Goal: Information Seeking & Learning: Learn about a topic

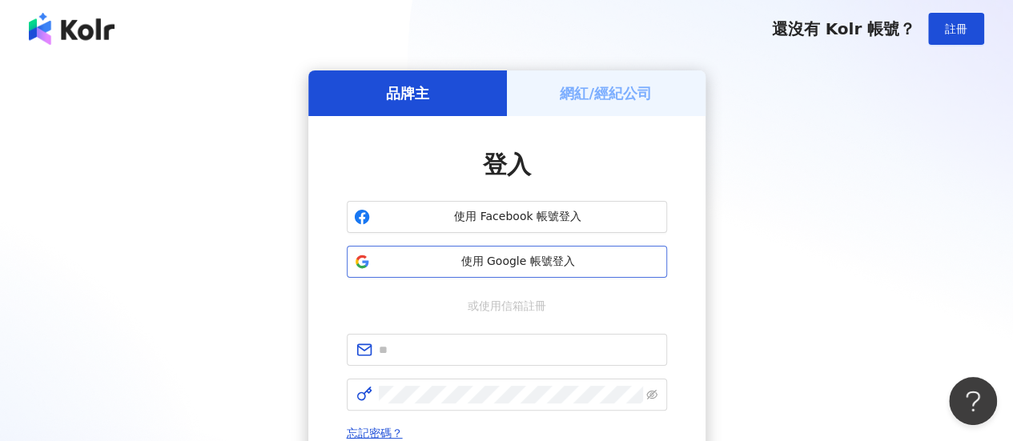
click at [491, 267] on span "使用 Google 帳號登入" at bounding box center [518, 262] width 284 height 16
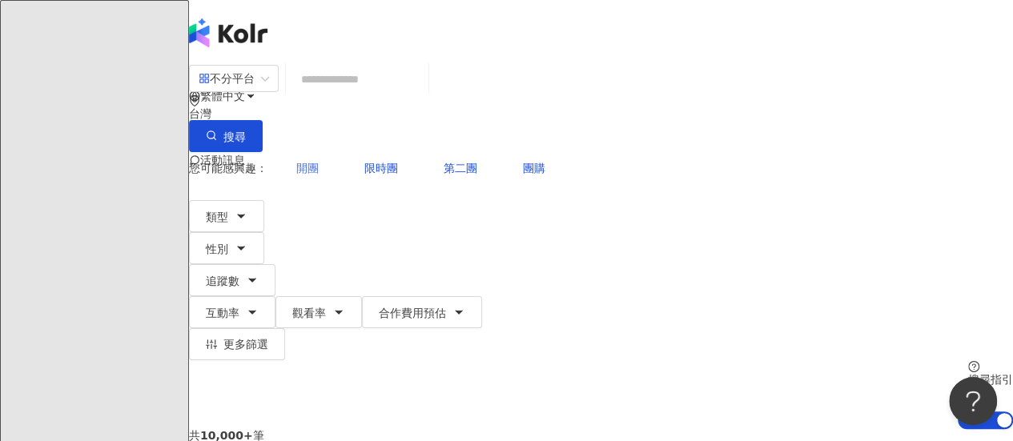
click at [308, 162] on span "開團" at bounding box center [307, 168] width 22 height 13
type input "**"
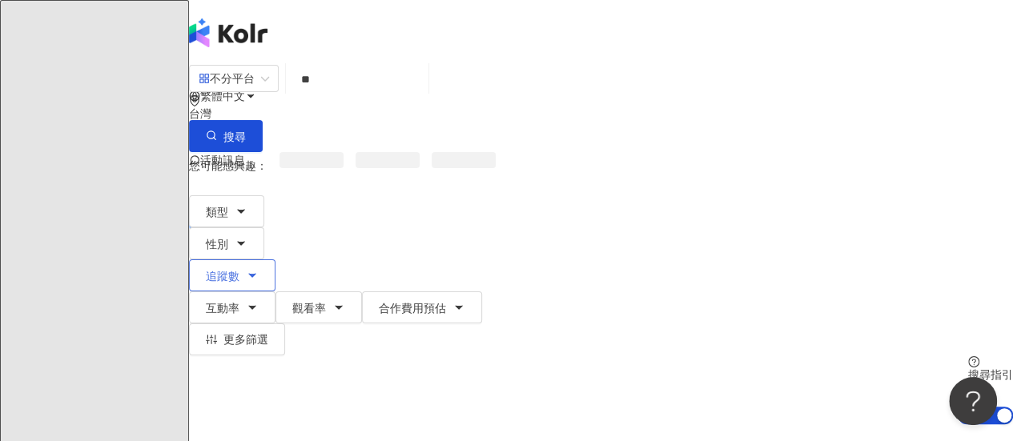
click at [239, 270] on span "追蹤數" at bounding box center [223, 276] width 34 height 13
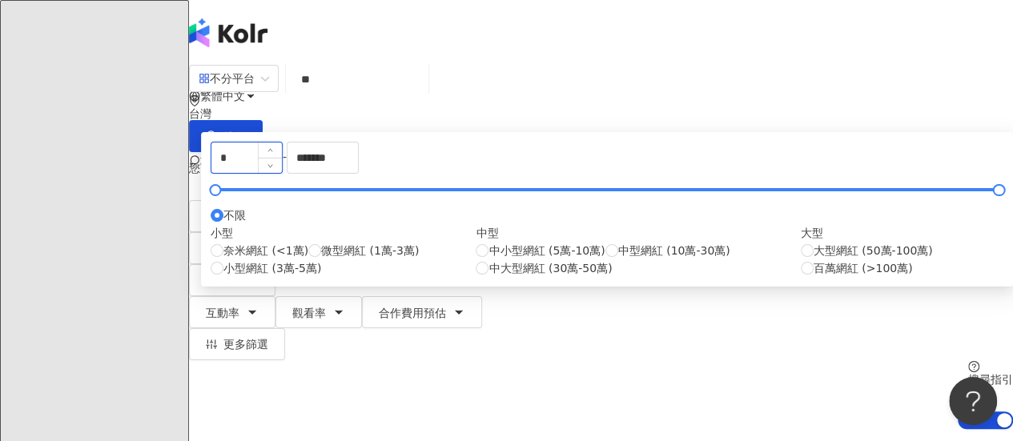
click at [282, 173] on input "*" at bounding box center [246, 158] width 70 height 30
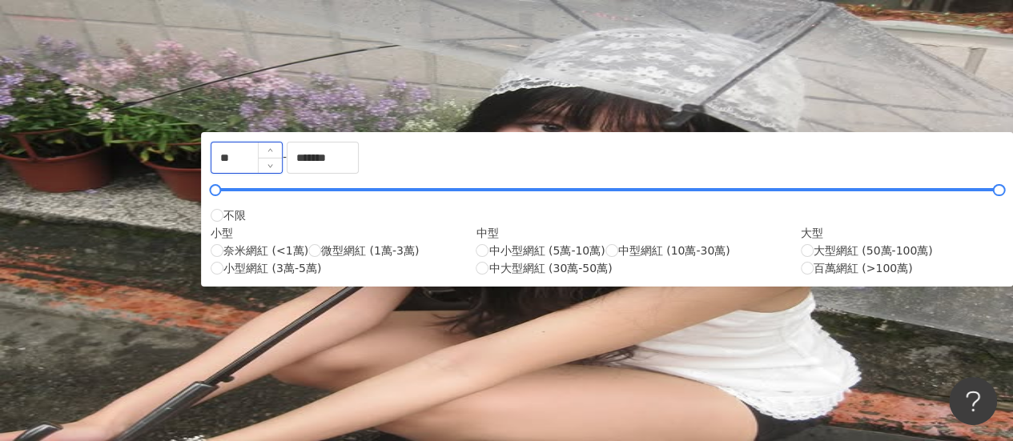
type input "*"
type input "*****"
click at [263, 120] on button "搜尋" at bounding box center [226, 136] width 74 height 32
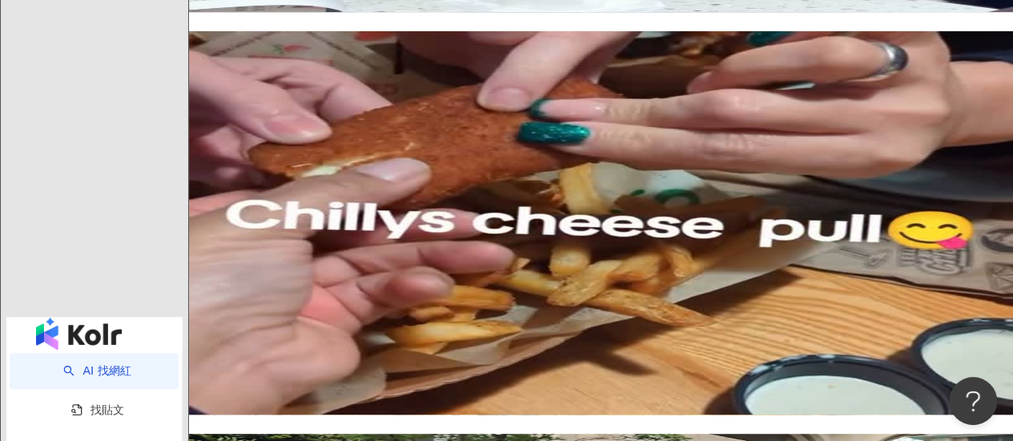
scroll to position [3364, 0]
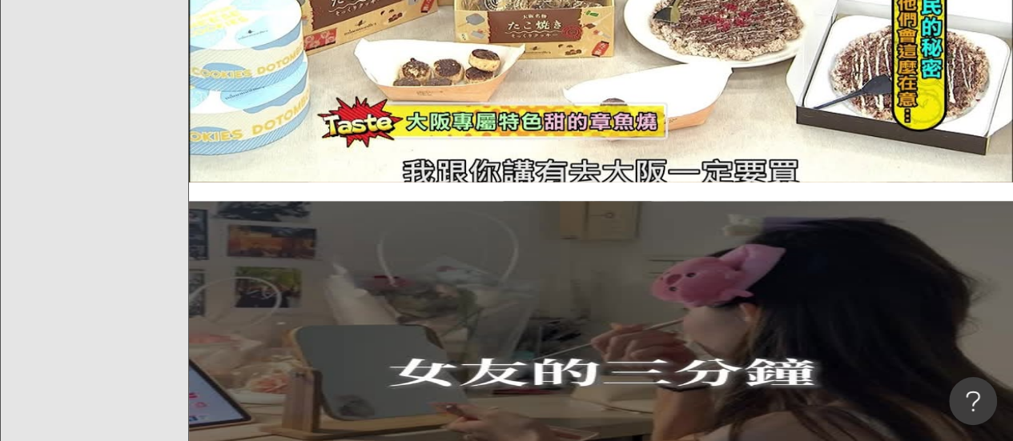
scroll to position [3040, 0]
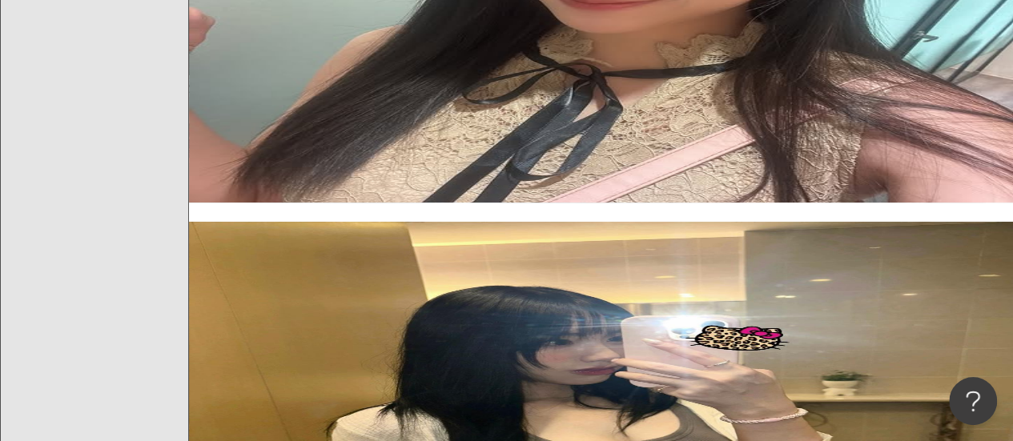
drag, startPoint x: 521, startPoint y: 358, endPoint x: 312, endPoint y: 356, distance: 208.2
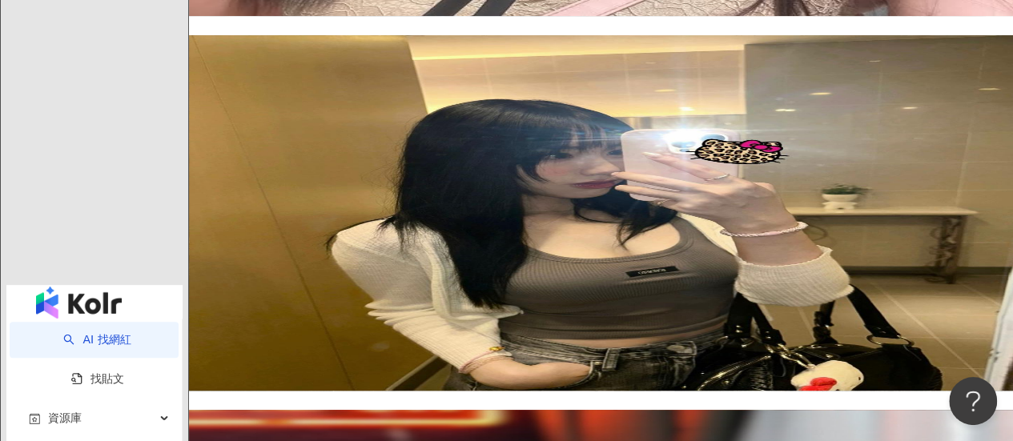
scroll to position [3180, 0]
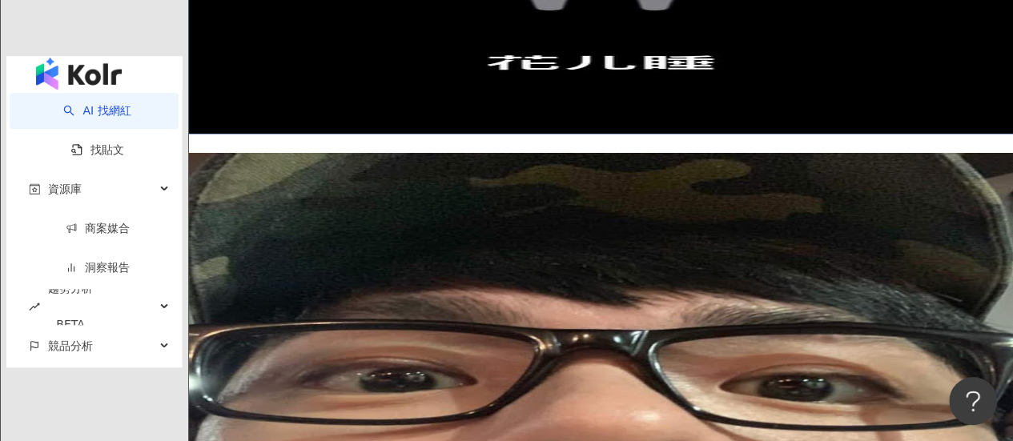
scroll to position [3481, 0]
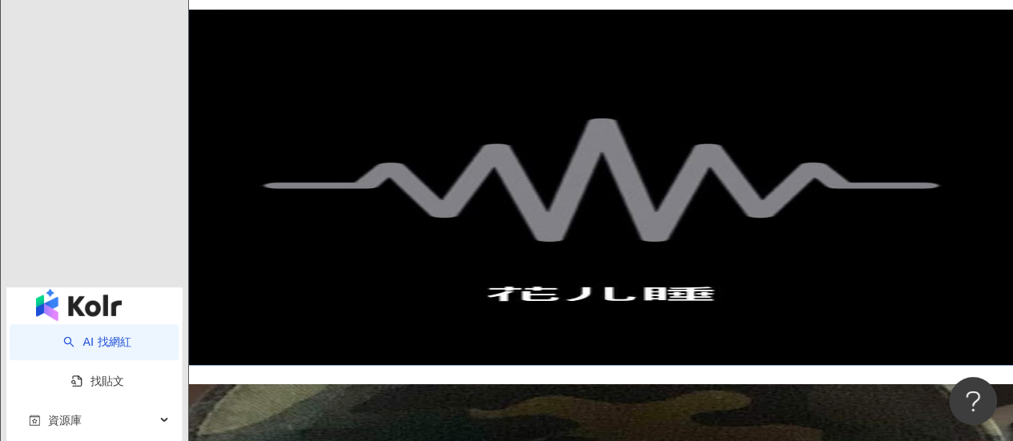
scroll to position [3240, 0]
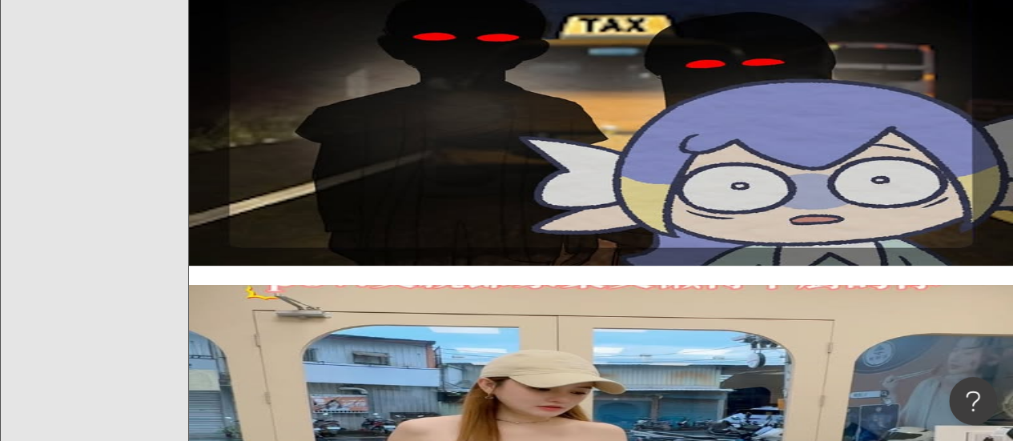
scroll to position [3141, 0]
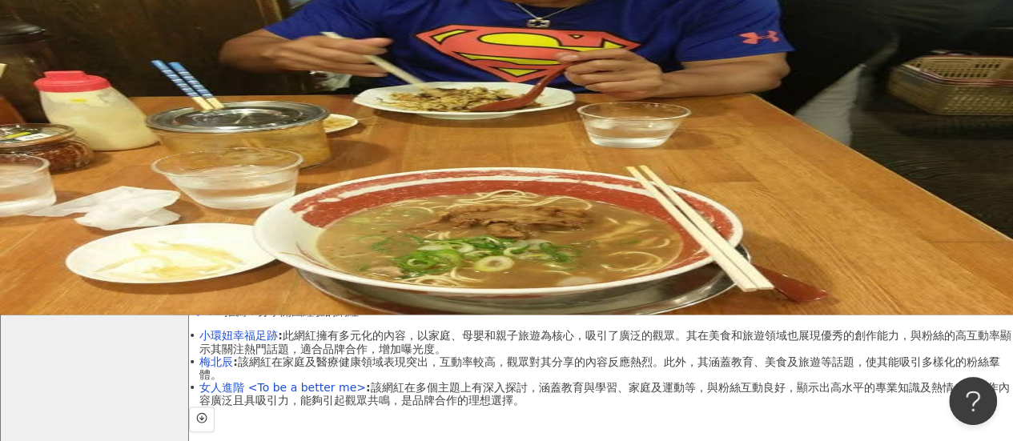
scroll to position [0, 0]
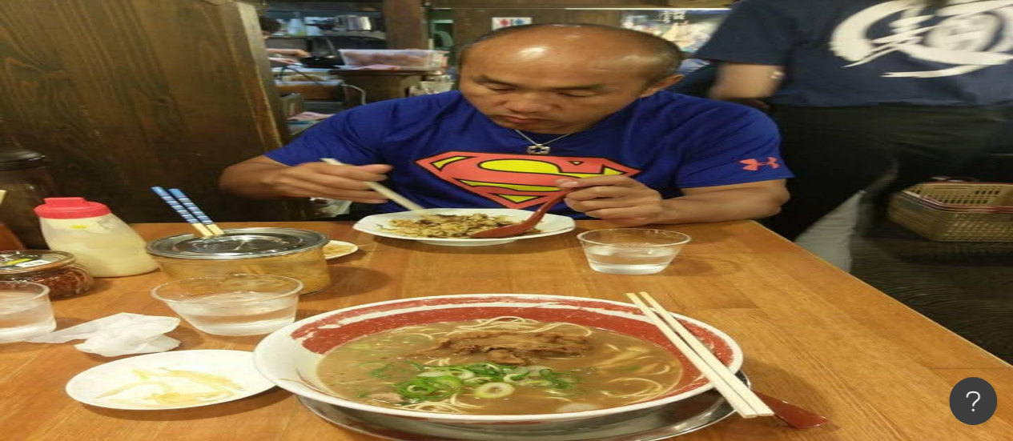
click at [388, 87] on input "**" at bounding box center [357, 79] width 130 height 30
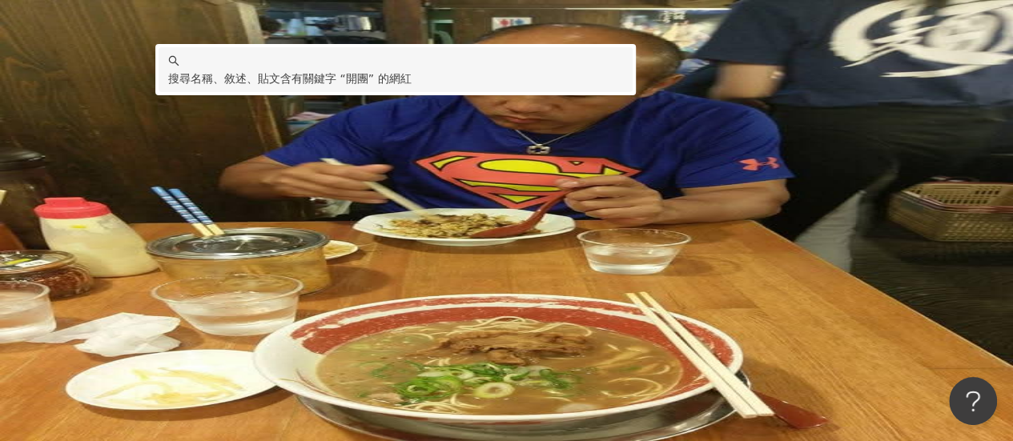
drag, startPoint x: 281, startPoint y: 220, endPoint x: 288, endPoint y: 213, distance: 10.2
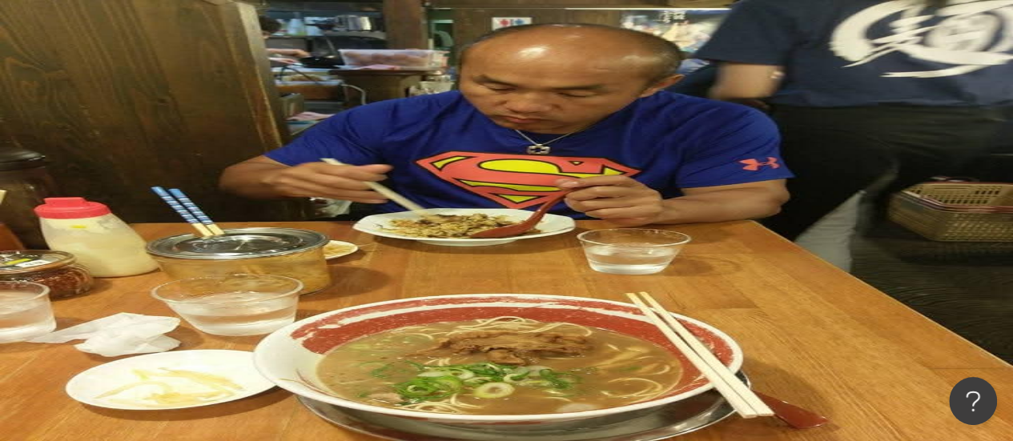
click at [376, 162] on span "團購" at bounding box center [387, 168] width 22 height 13
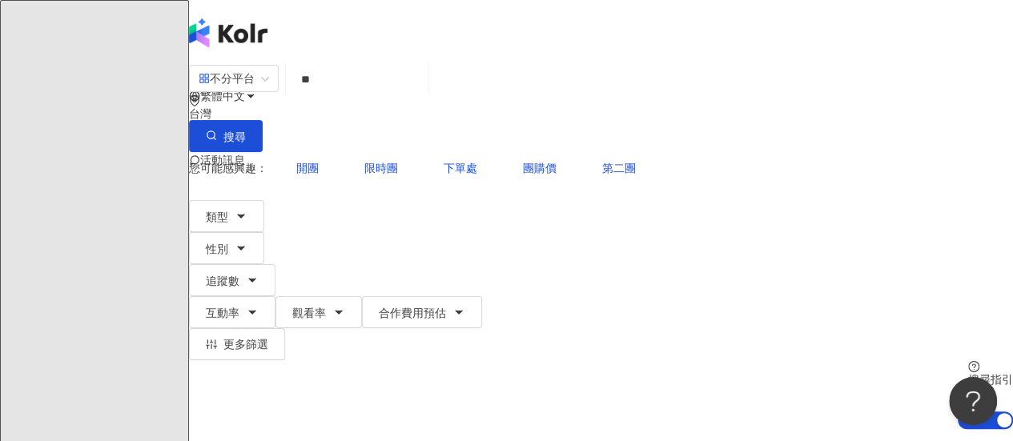
click at [342, 95] on input "**" at bounding box center [357, 79] width 130 height 30
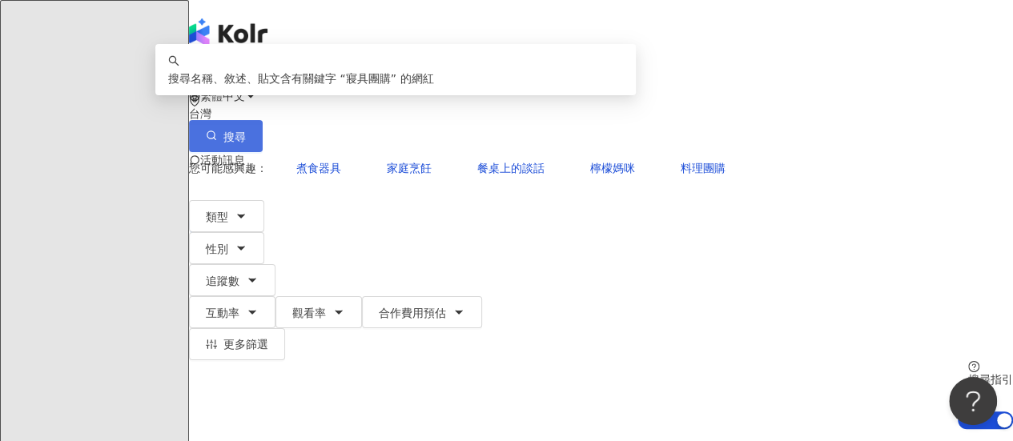
type input "****"
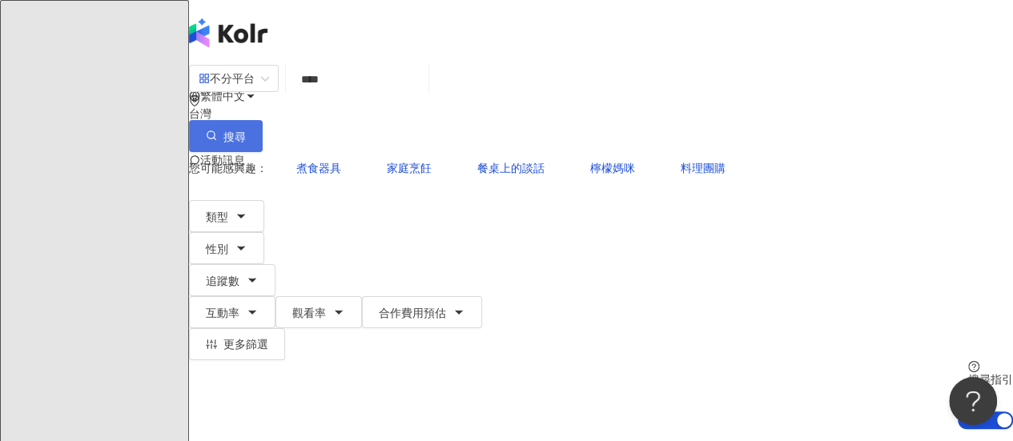
click at [263, 120] on button "搜尋" at bounding box center [226, 136] width 74 height 32
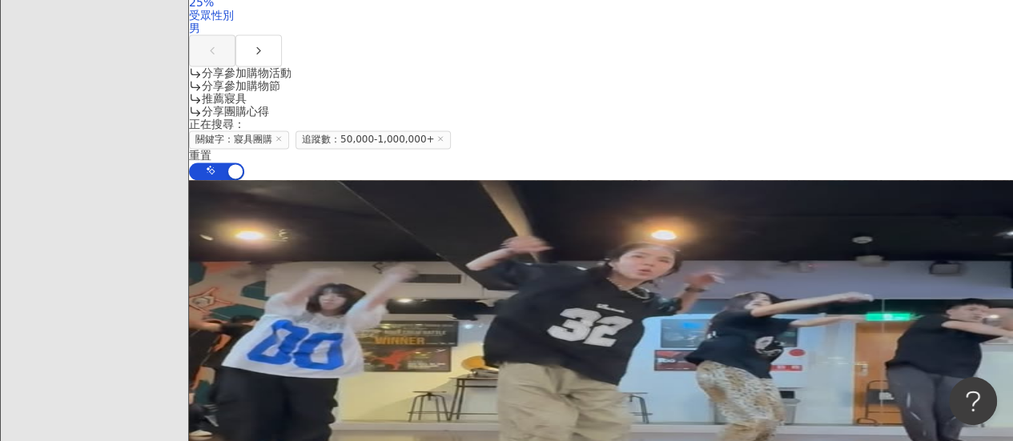
scroll to position [1051, 0]
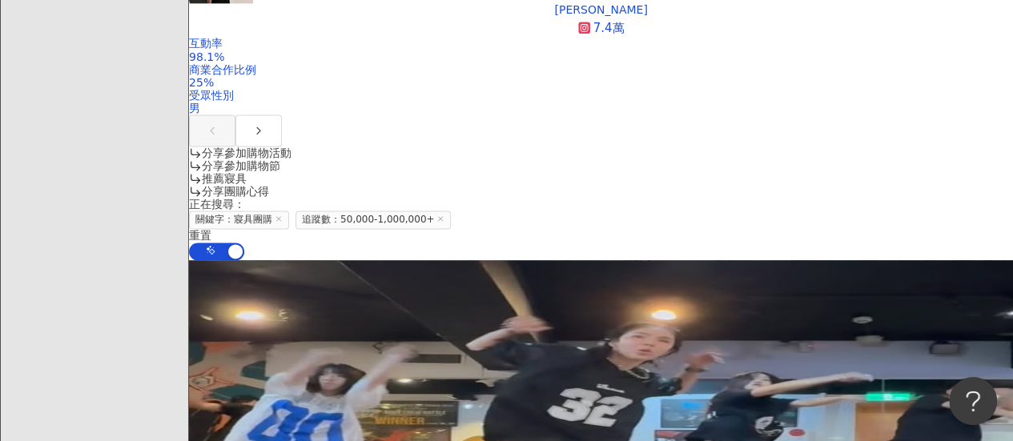
drag, startPoint x: 505, startPoint y: 259, endPoint x: 437, endPoint y: 134, distance: 141.9
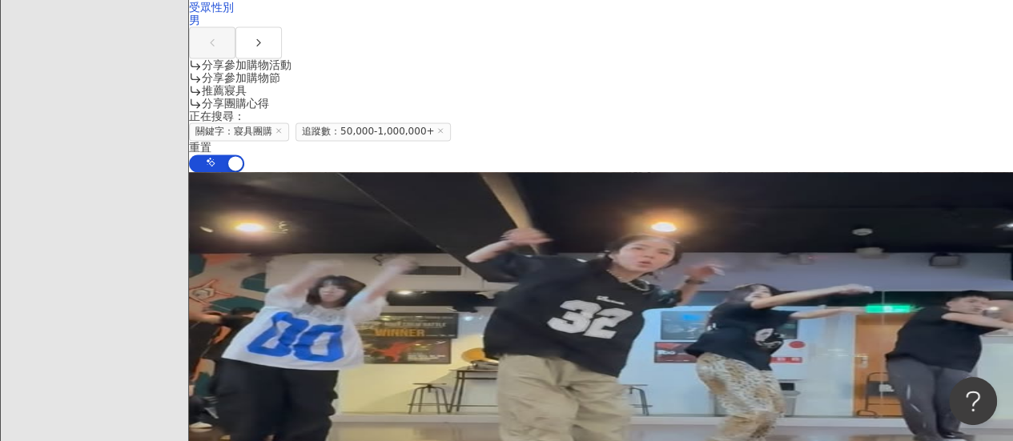
scroll to position [1211, 0]
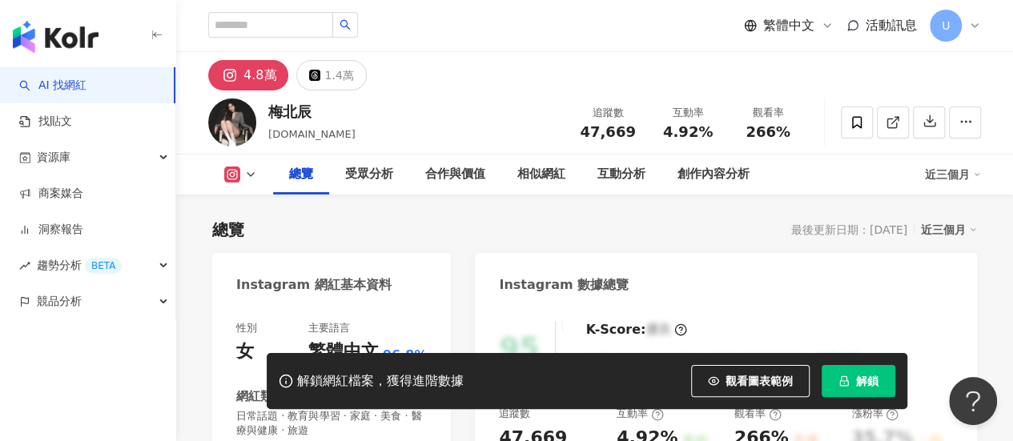
scroll to position [240, 0]
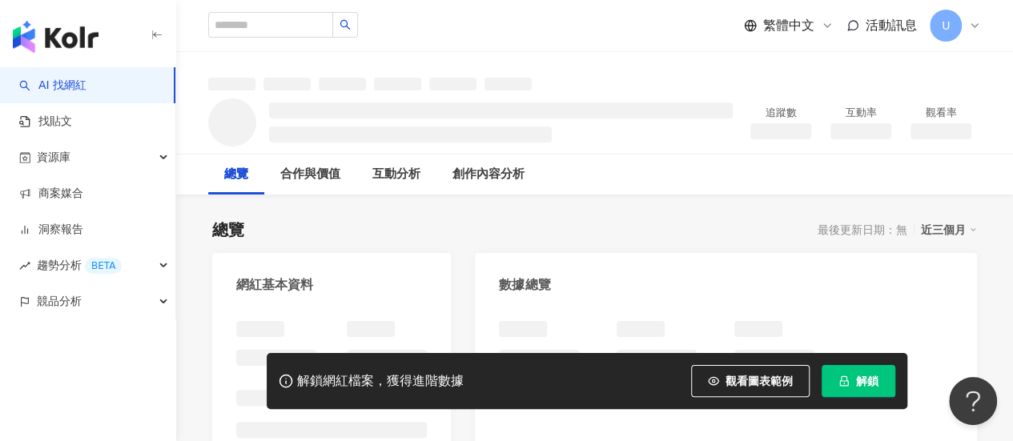
click at [313, 288] on div "網紅基本資料" at bounding box center [274, 285] width 77 height 18
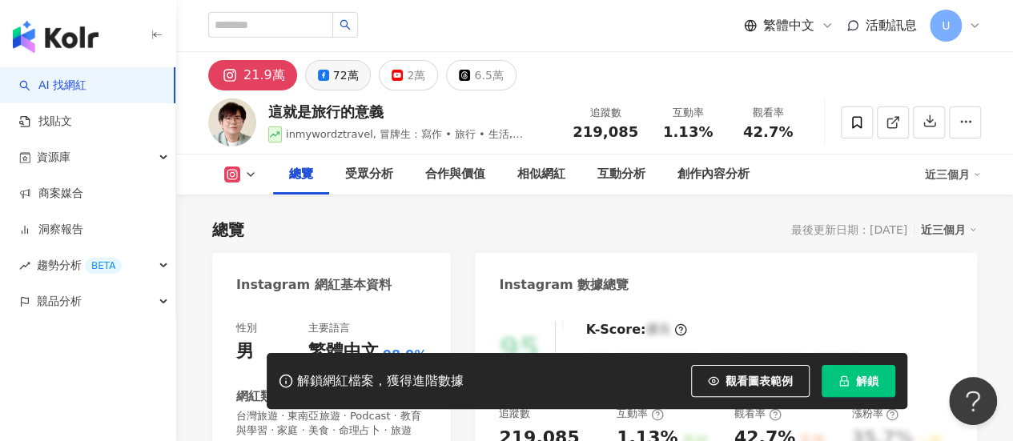
click at [333, 85] on div "72萬" at bounding box center [346, 75] width 26 height 22
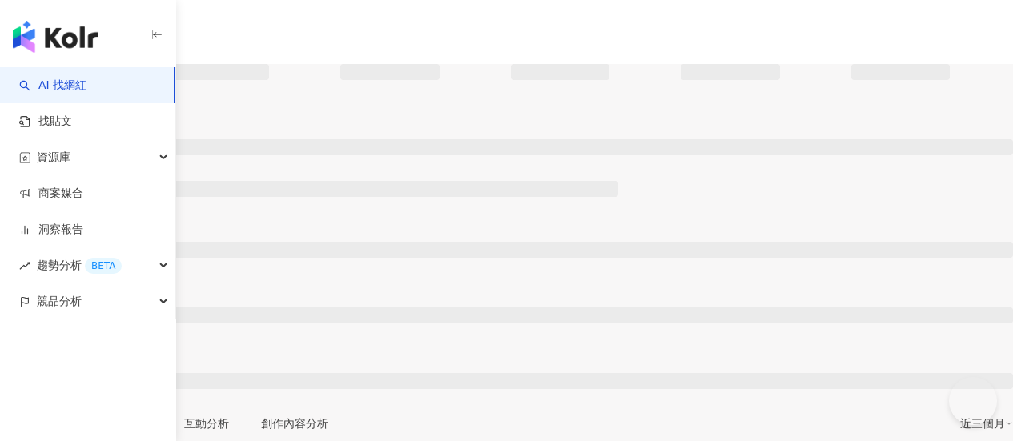
type input "**"
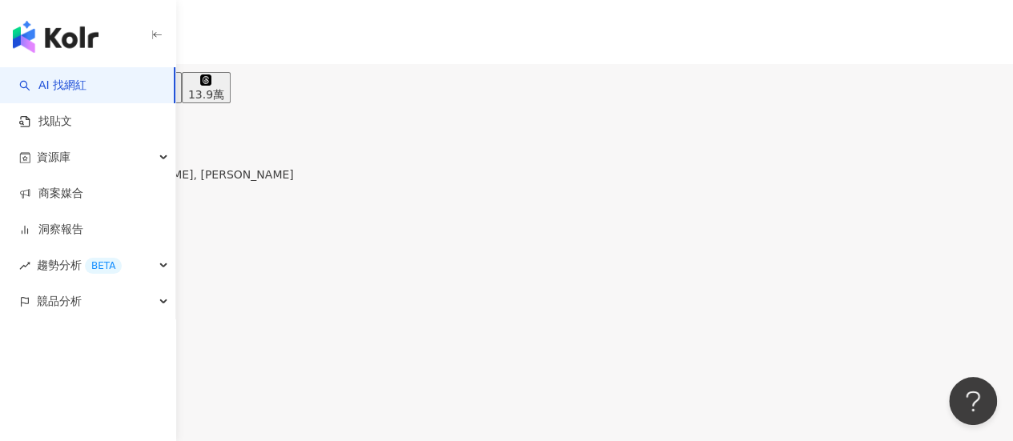
scroll to position [1981, 0]
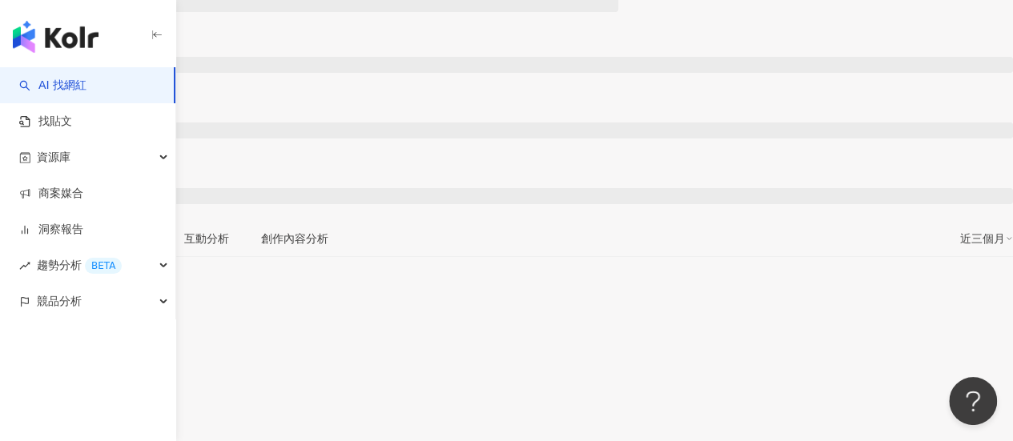
scroll to position [160, 0]
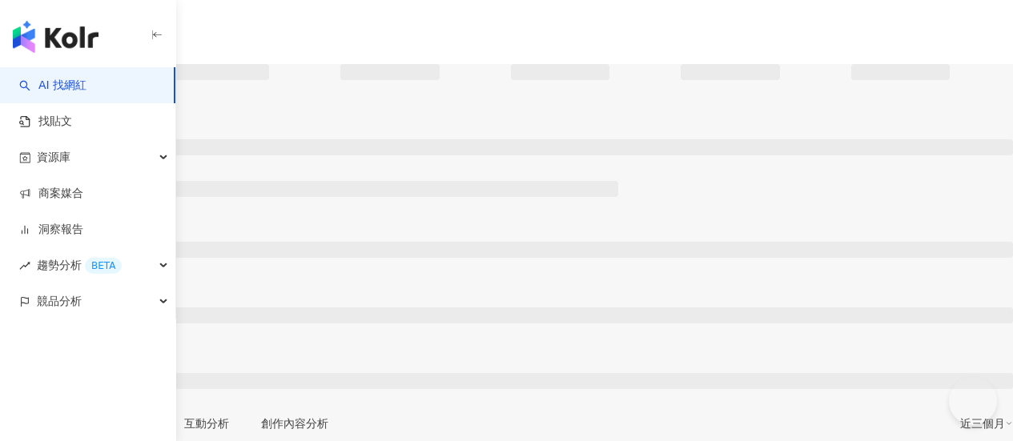
type input "**"
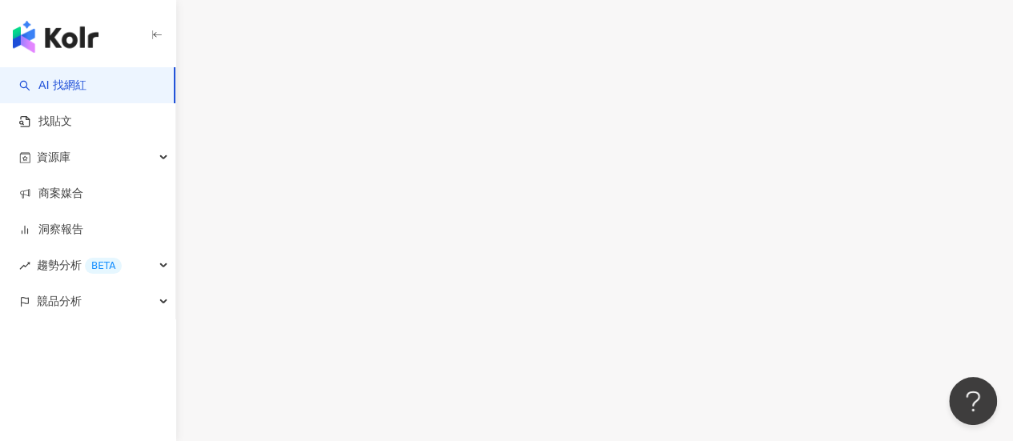
scroll to position [4555, 0]
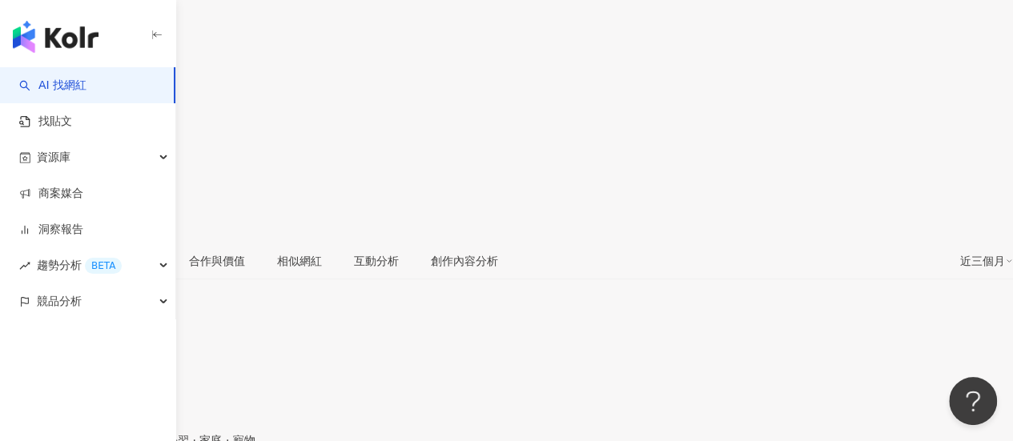
scroll to position [240, 0]
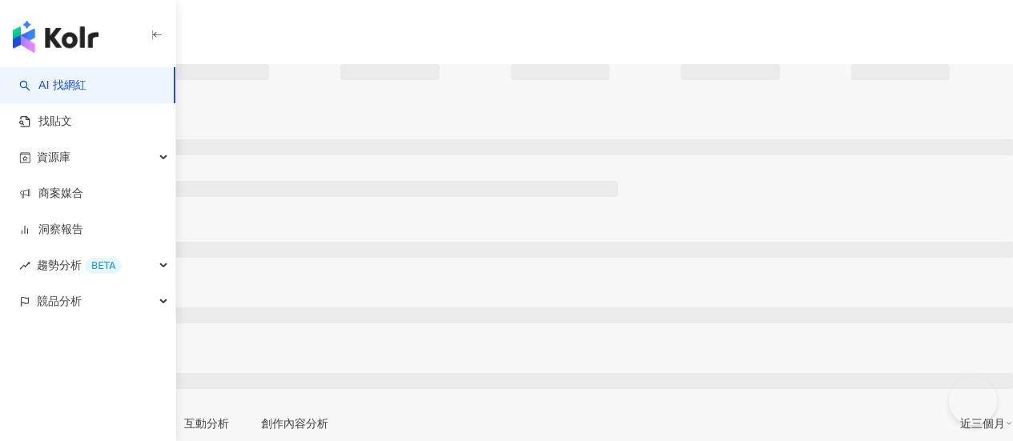
type input "**"
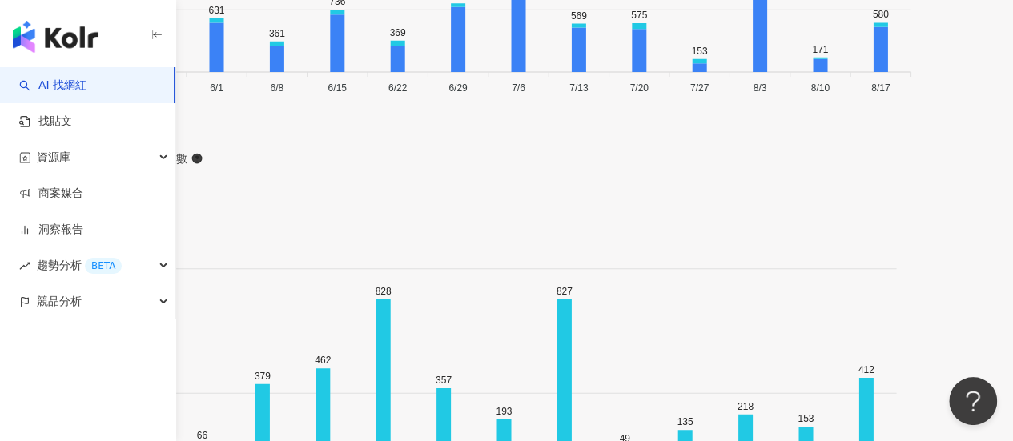
scroll to position [625, 0]
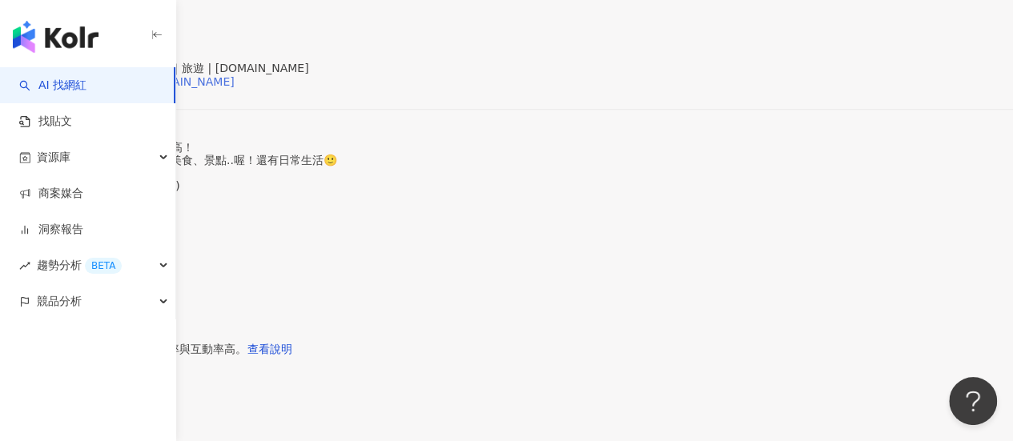
click at [235, 88] on div "https://www.instagram.com/khinmap.tw/" at bounding box center [125, 81] width 219 height 13
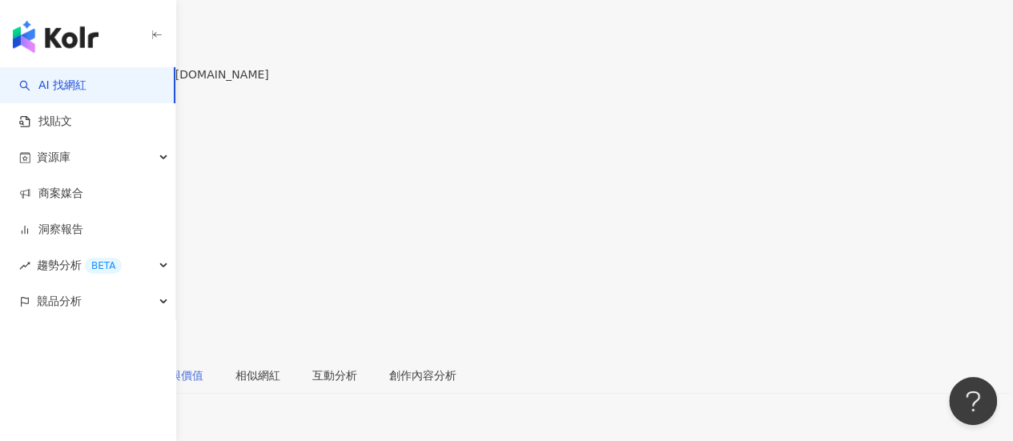
scroll to position [0, 0]
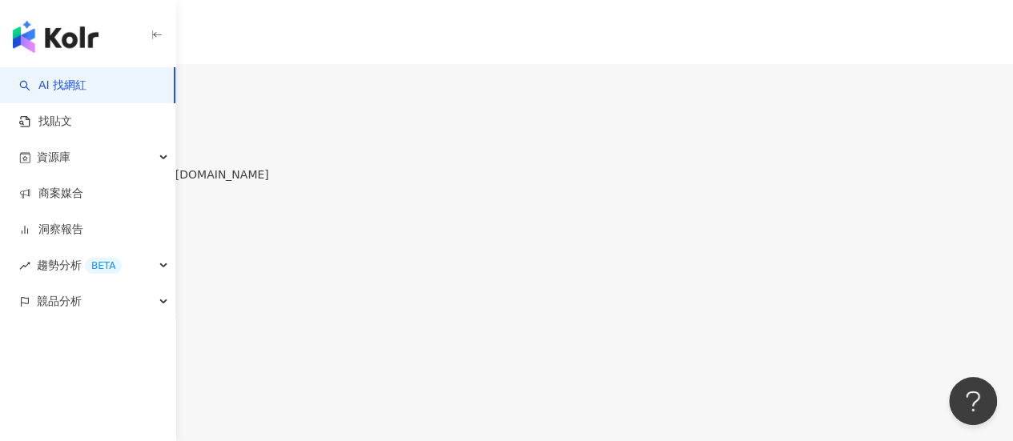
click at [91, 88] on div "97.9萬" at bounding box center [73, 94] width 36 height 13
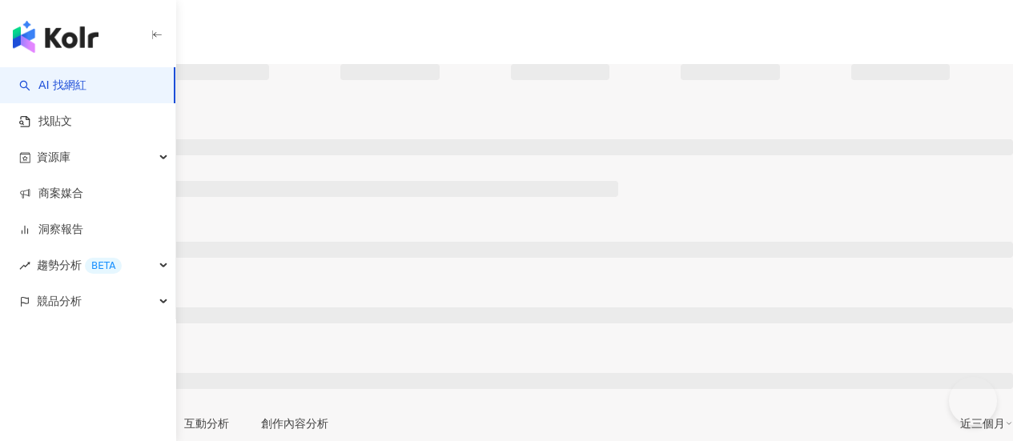
type input "**"
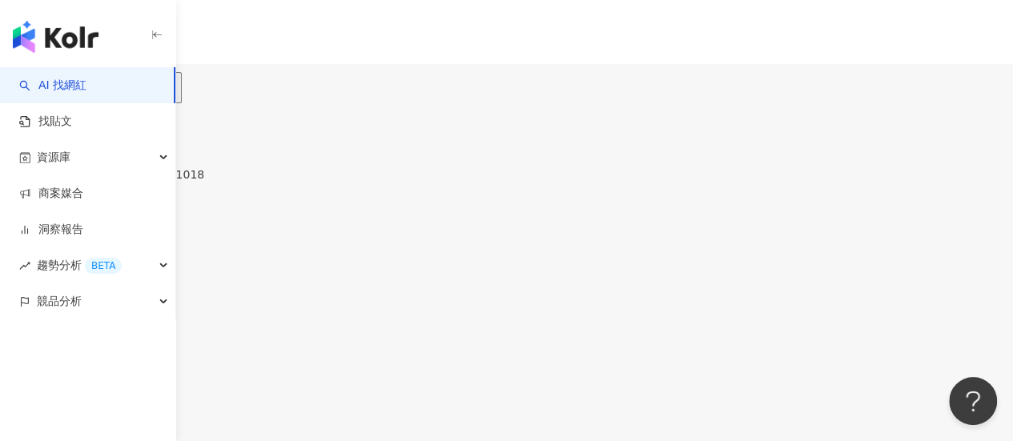
scroll to position [162, 0]
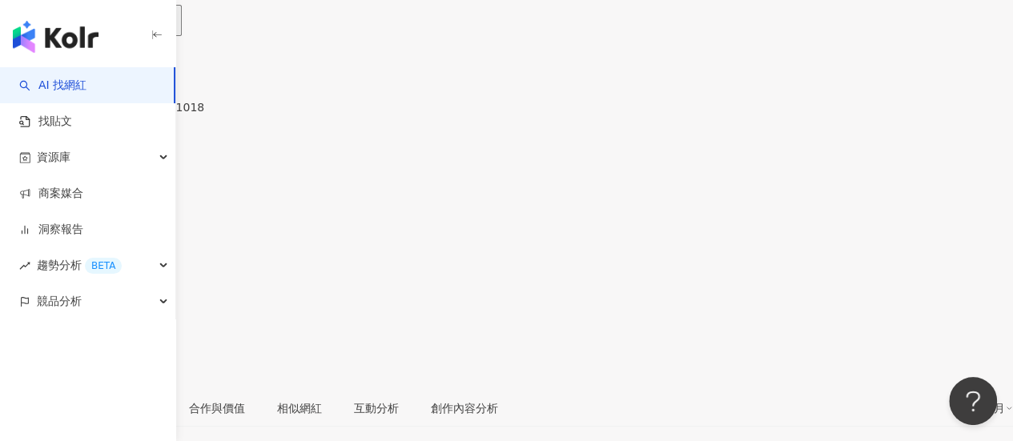
scroll to position [320, 0]
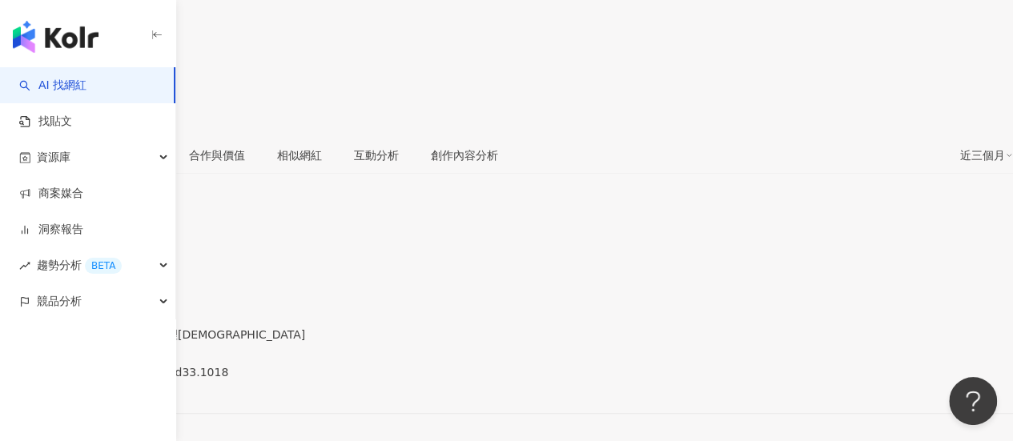
click at [141, 380] on div "https://www.instagram.com/_acid_acid33.1018/" at bounding box center [78, 386] width 125 height 13
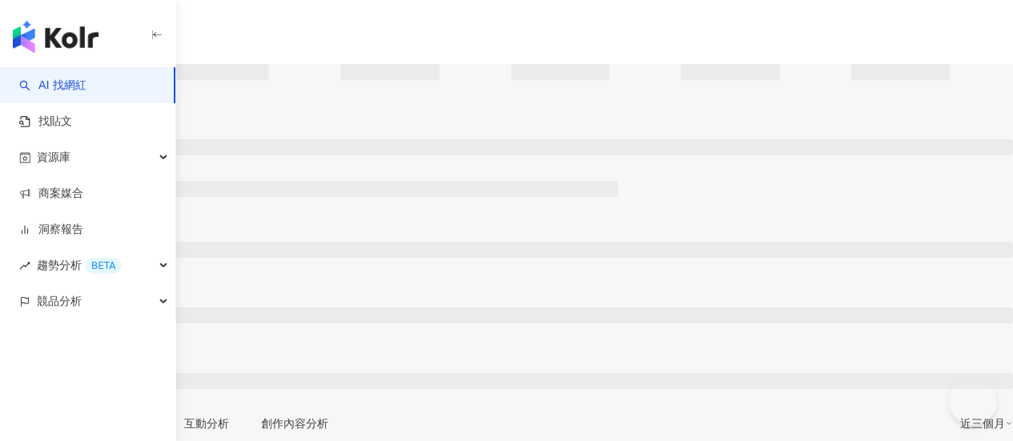
type input "**"
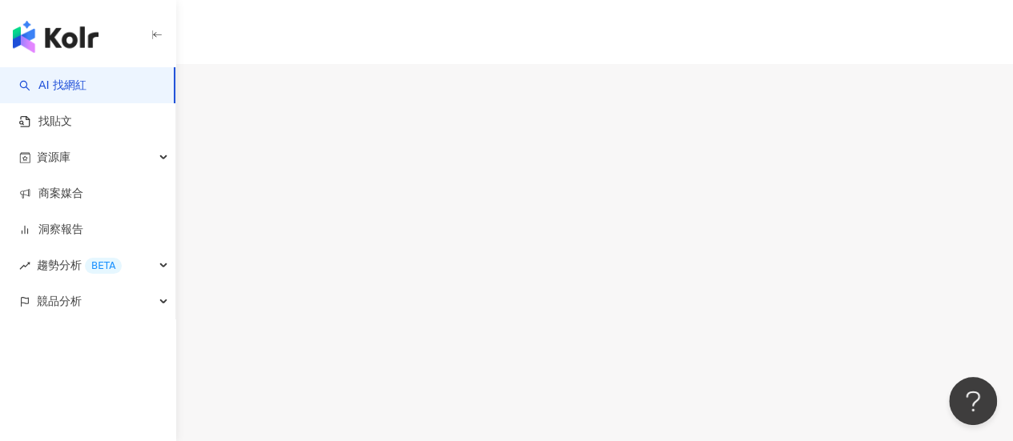
click at [84, 88] on div "19.7萬" at bounding box center [66, 94] width 36 height 13
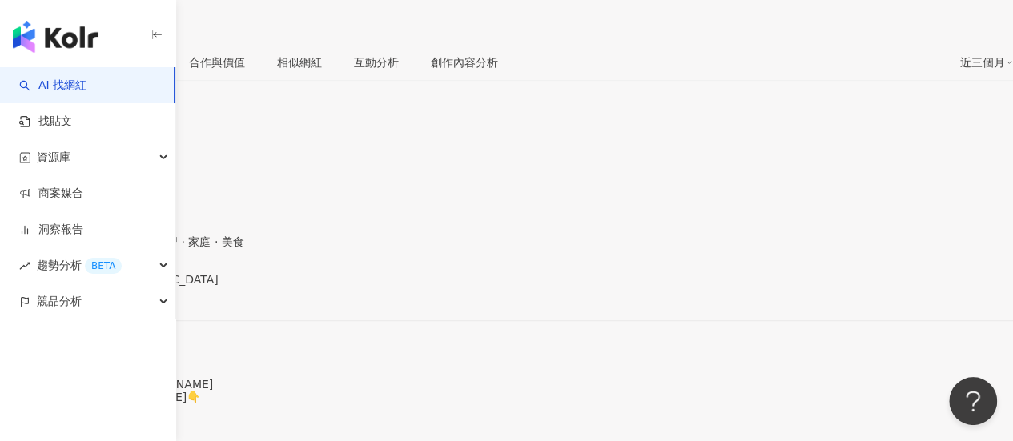
click at [141, 287] on div "[URL][DOMAIN_NAME]" at bounding box center [78, 293] width 125 height 13
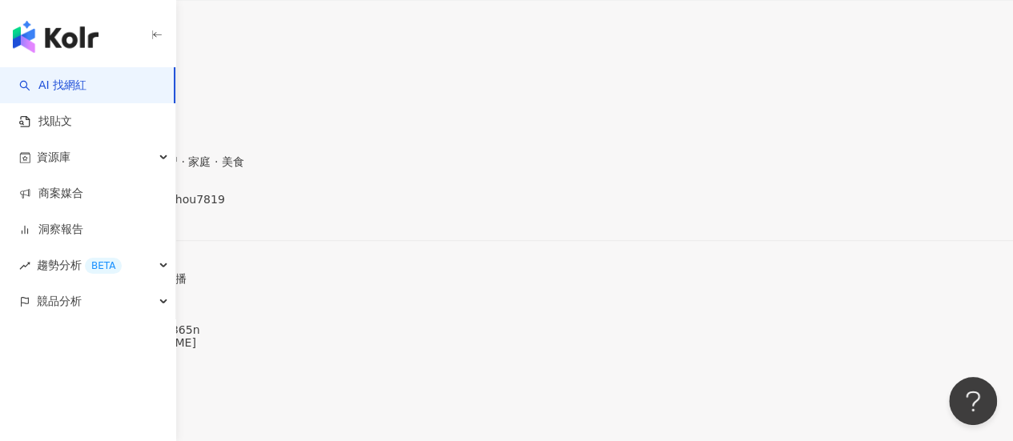
scroll to position [320, 0]
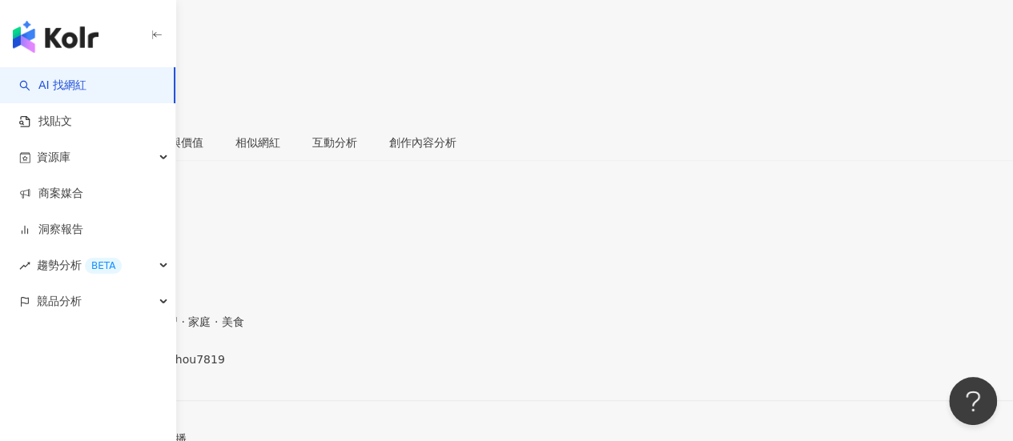
click at [141, 367] on div "[URL][DOMAIN_NAME]" at bounding box center [78, 373] width 125 height 13
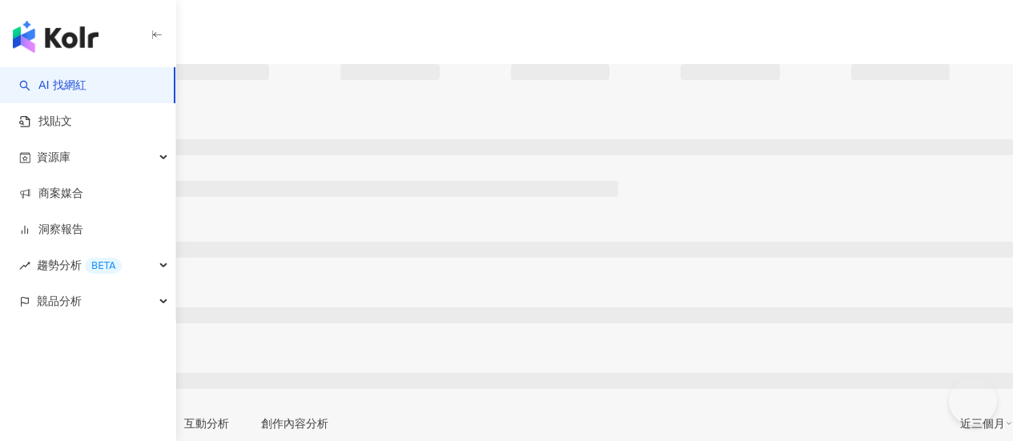
type input "**"
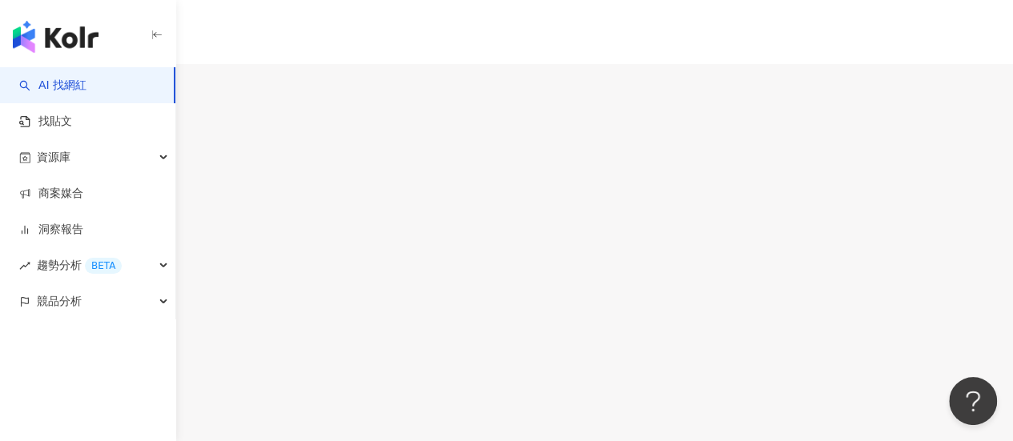
scroll to position [1028, 0]
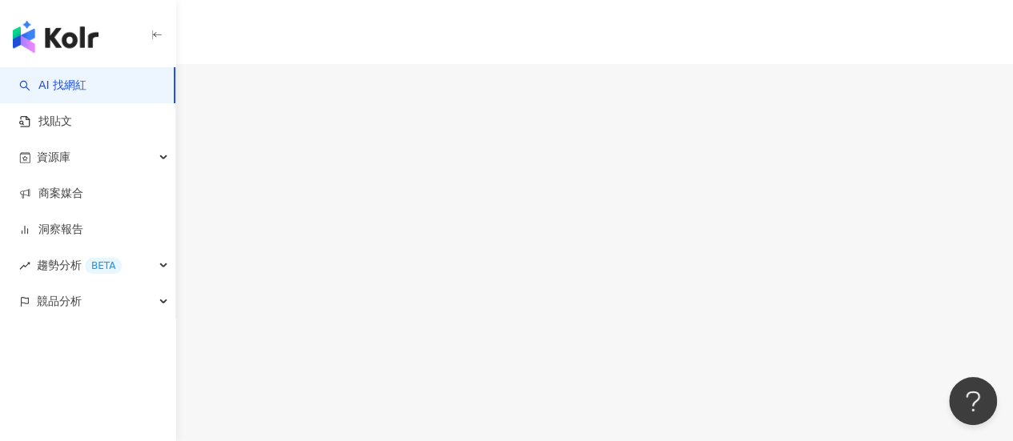
scroll to position [400, 0]
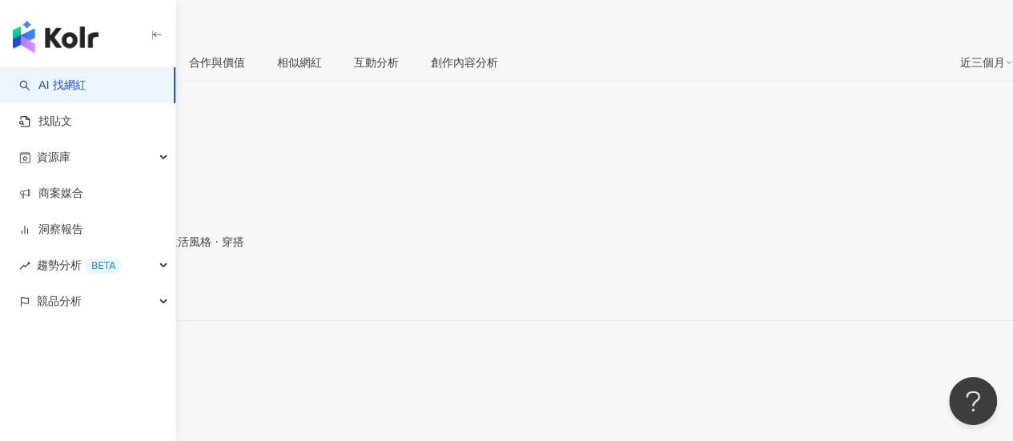
click at [141, 287] on div "[URL][DOMAIN_NAME]" at bounding box center [78, 293] width 125 height 13
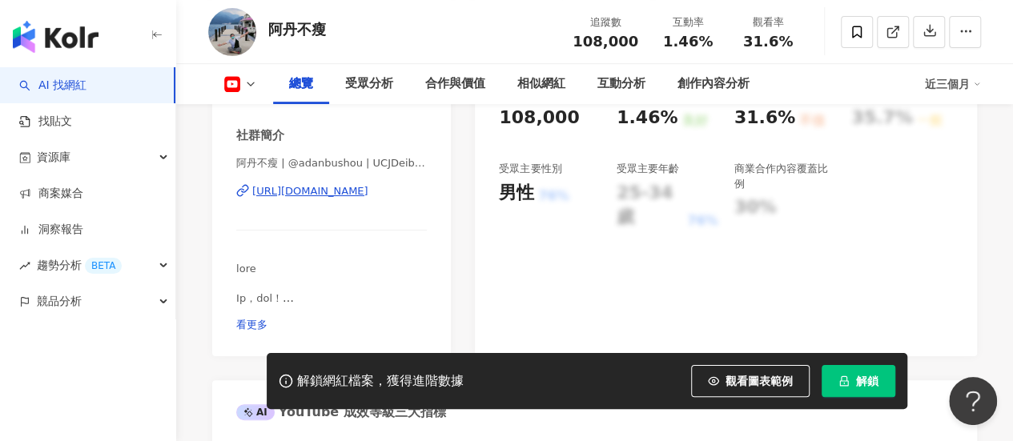
click at [336, 185] on div "[URL][DOMAIN_NAME]" at bounding box center [310, 191] width 116 height 14
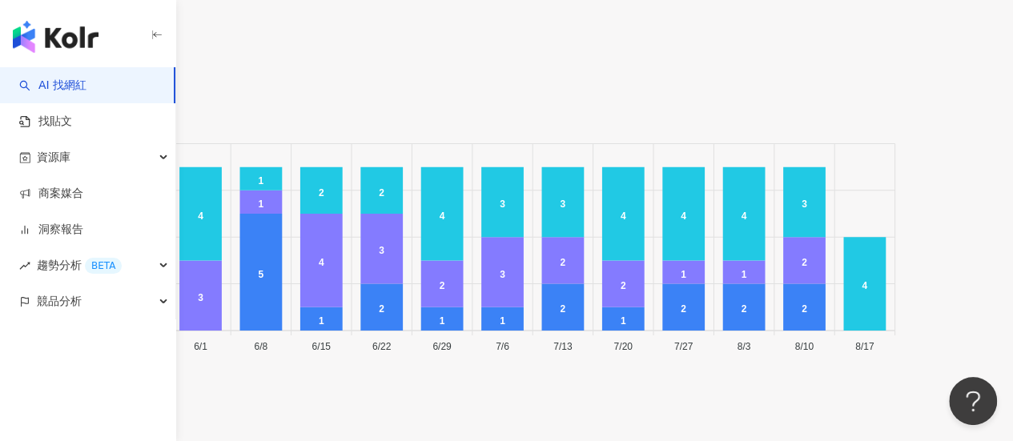
scroll to position [389, 0]
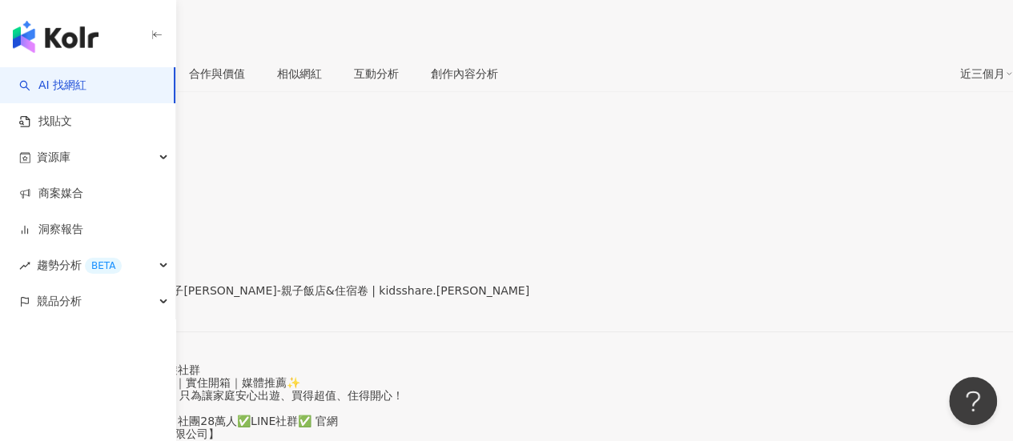
click at [141, 298] on div "https://www.facebook.com/467632183436937" at bounding box center [78, 304] width 125 height 13
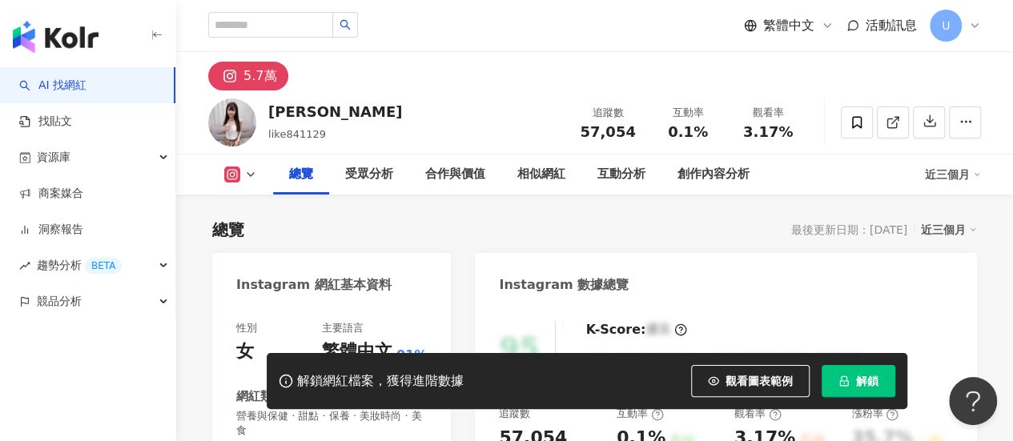
scroll to position [240, 0]
